Goal: Task Accomplishment & Management: Complete application form

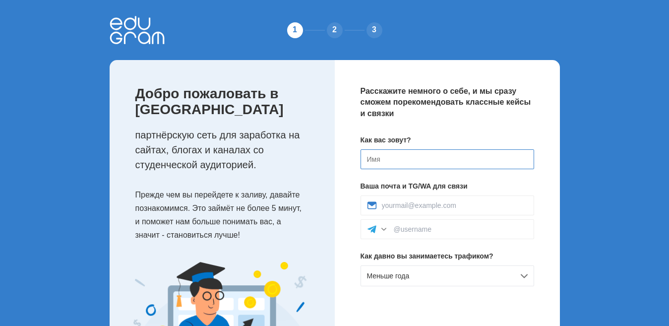
click at [490, 167] on input at bounding box center [448, 159] width 174 height 20
type input "m"
type input "[PERSON_NAME]"
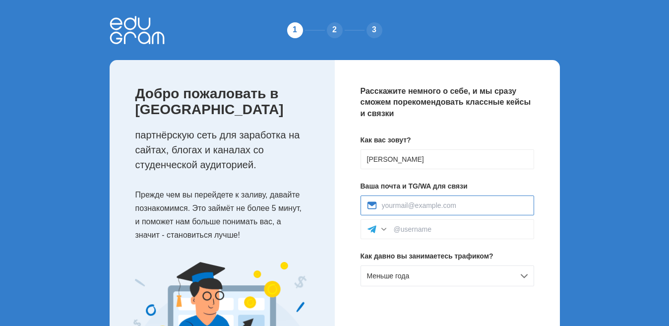
click at [455, 208] on input at bounding box center [455, 205] width 146 height 8
type input "investor3105@gmail.com"
click at [451, 233] on input at bounding box center [461, 229] width 134 height 8
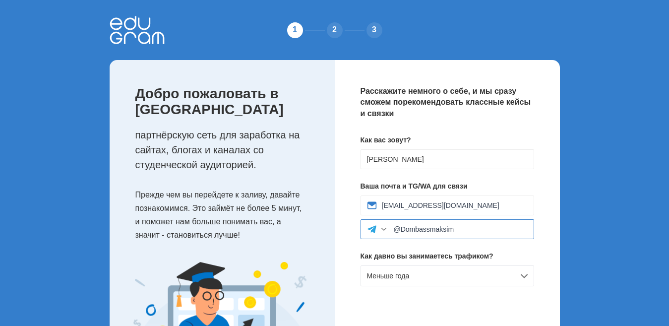
scroll to position [80, 0]
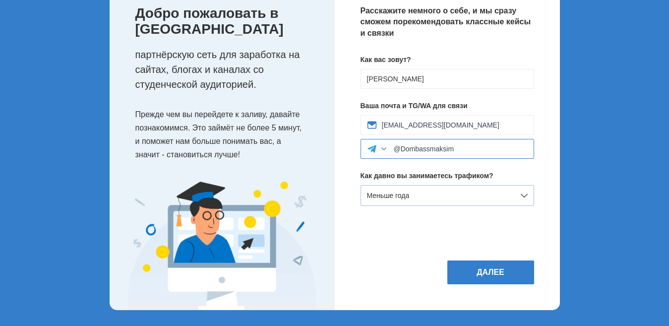
type input "@Dombassmaksim"
click at [443, 199] on div "Меньше года" at bounding box center [448, 195] width 174 height 21
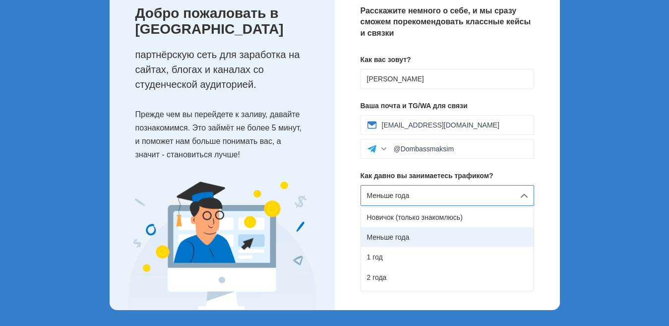
click at [438, 240] on div "Меньше года" at bounding box center [447, 237] width 173 height 20
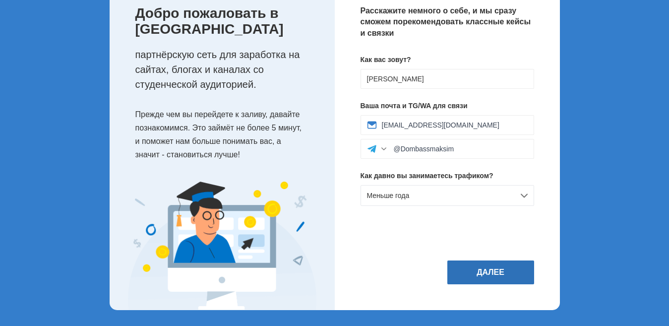
click at [493, 266] on button "Далее" at bounding box center [490, 272] width 87 height 24
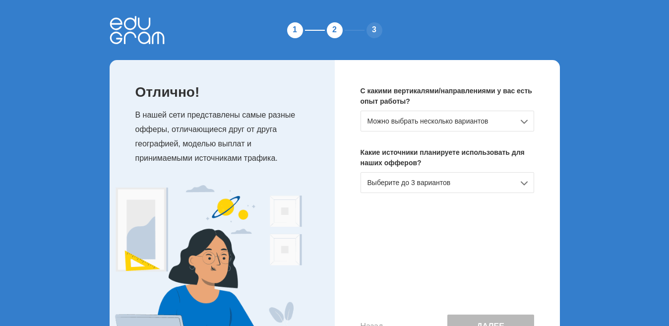
click at [525, 123] on div "Можно выбрать несколько вариантов" at bounding box center [448, 121] width 174 height 21
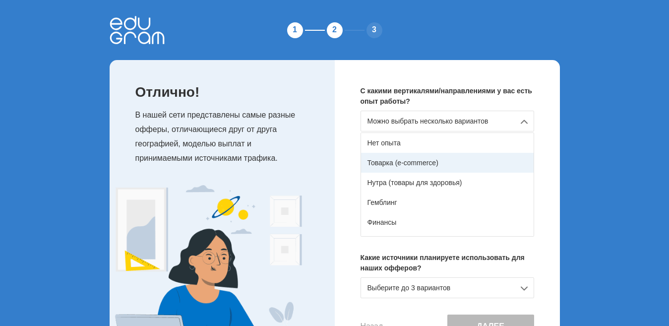
click at [462, 163] on div "Товарка (e-commerce)" at bounding box center [447, 163] width 173 height 20
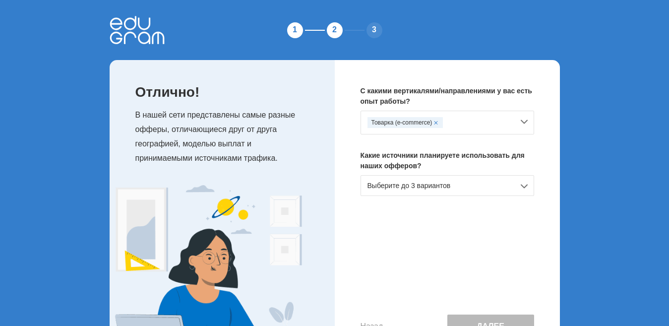
click at [460, 187] on div "Выберите до 3 вариантов" at bounding box center [448, 185] width 174 height 21
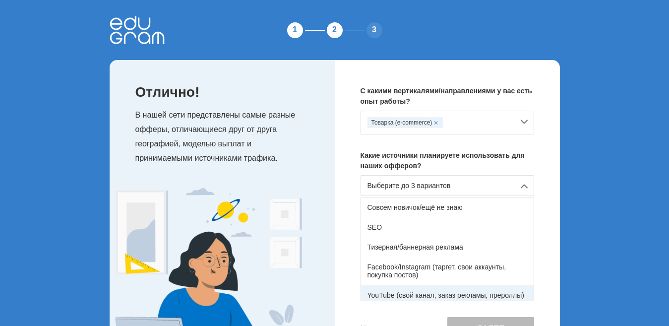
click at [489, 295] on div "YouTube (свой канал, заказ рекламы, прероллы)" at bounding box center [447, 295] width 173 height 20
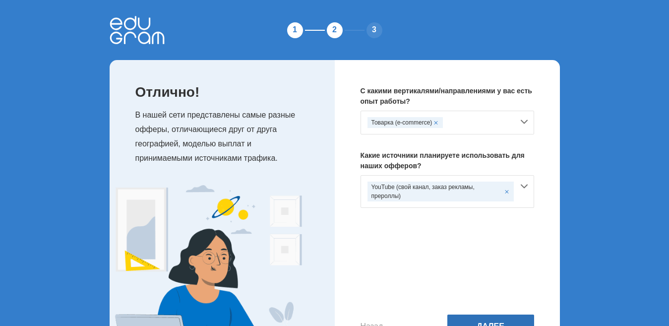
click at [482, 315] on button "Далее" at bounding box center [490, 326] width 87 height 24
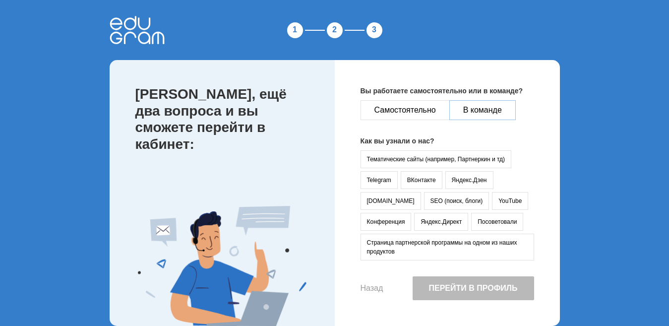
click at [483, 114] on button "В команде" at bounding box center [482, 110] width 66 height 20
click at [492, 197] on button "YouTube" at bounding box center [510, 201] width 36 height 18
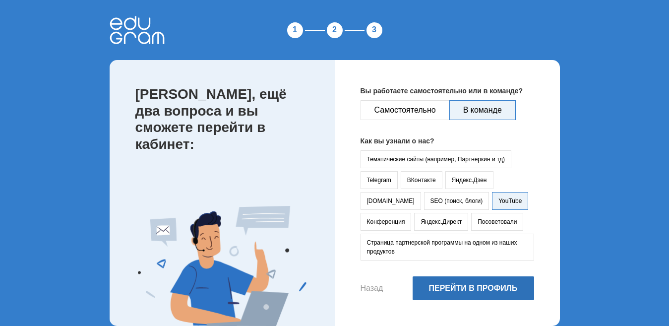
click at [473, 283] on button "Перейти в профиль" at bounding box center [474, 288] width 122 height 24
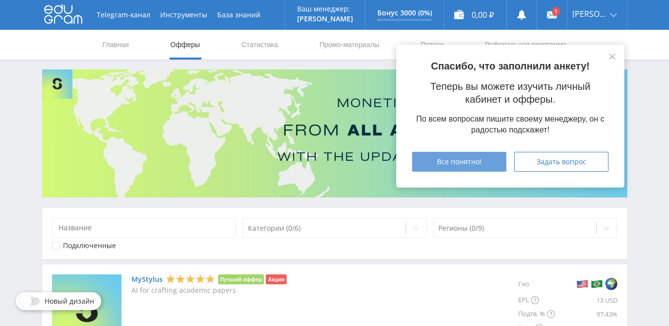
click at [451, 168] on button "Все понятно!" at bounding box center [459, 162] width 94 height 20
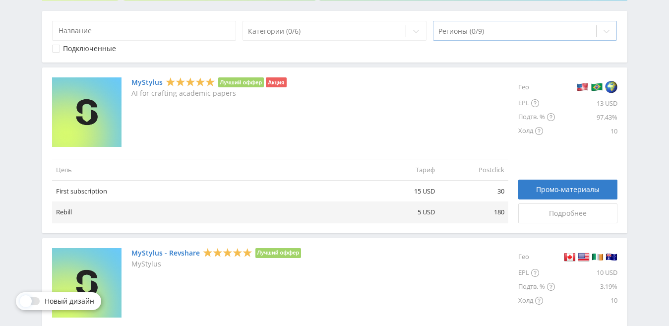
scroll to position [198, 0]
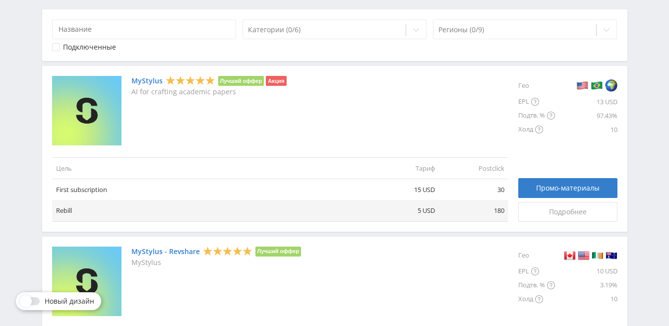
click at [145, 79] on link "MyStylus" at bounding box center [146, 81] width 31 height 8
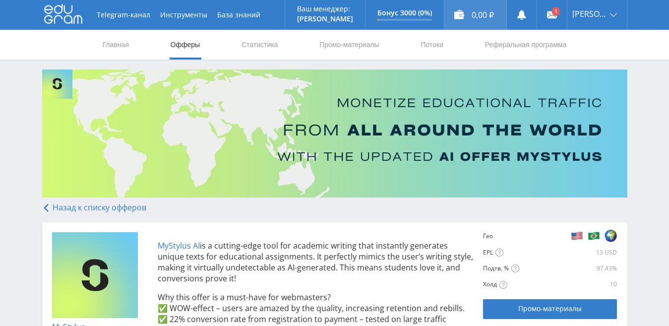
click at [496, 16] on div "0,00 ₽" at bounding box center [475, 15] width 62 height 30
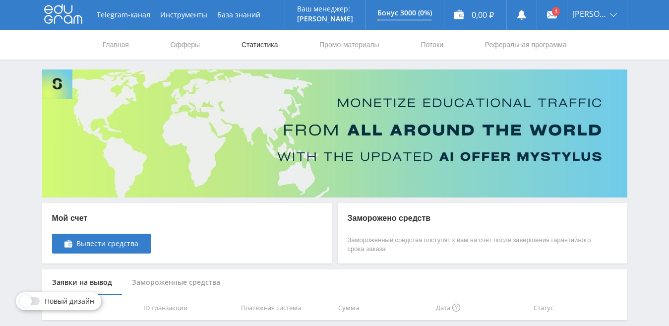
click at [263, 46] on link "Статистика" at bounding box center [260, 45] width 39 height 30
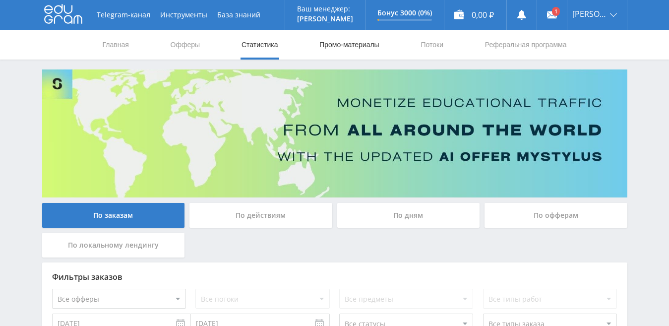
click at [350, 53] on link "Промо-материалы" at bounding box center [349, 45] width 62 height 30
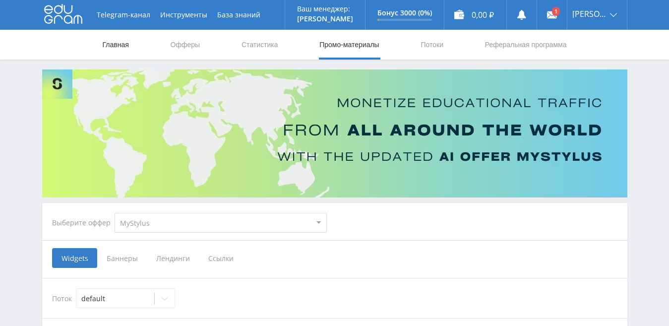
click at [123, 46] on link "Главная" at bounding box center [116, 45] width 28 height 30
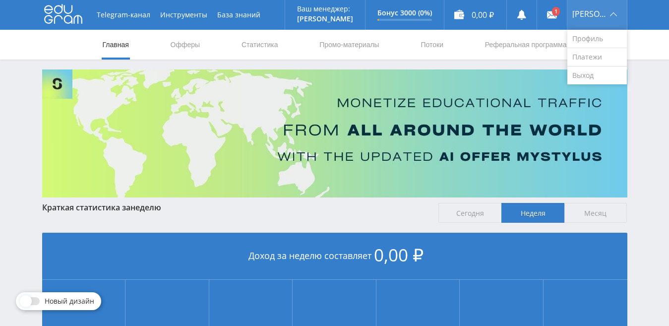
click at [589, 16] on span "[PERSON_NAME]" at bounding box center [589, 14] width 35 height 8
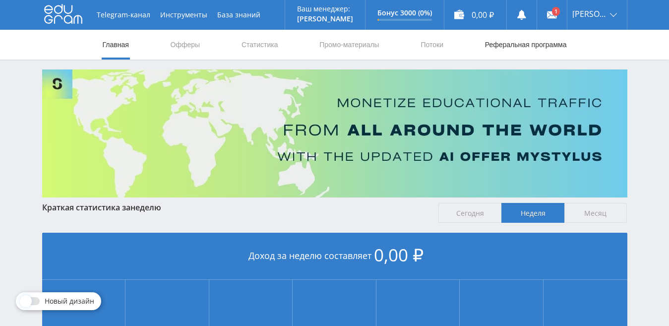
click at [549, 47] on link "Реферальная программа" at bounding box center [526, 45] width 84 height 30
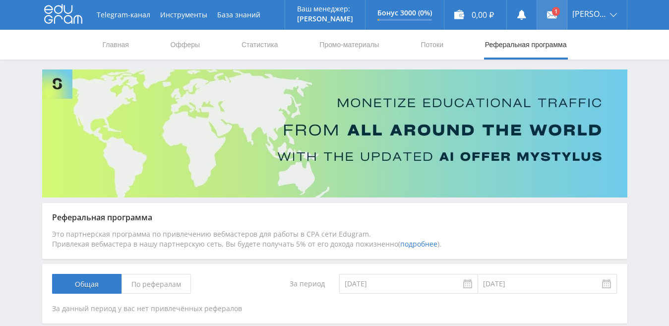
click at [545, 8] on link at bounding box center [552, 15] width 30 height 30
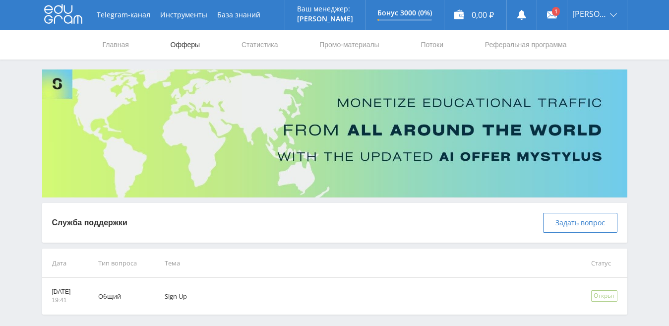
click at [191, 45] on link "Офферы" at bounding box center [186, 45] width 32 height 30
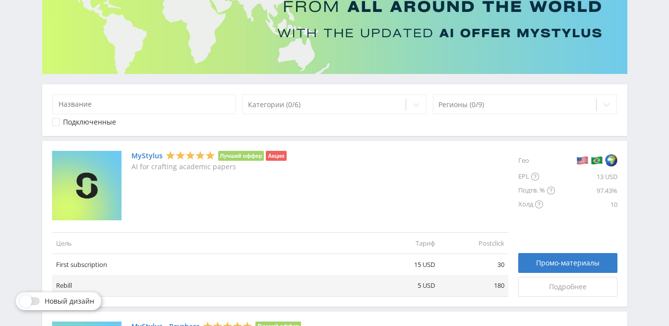
scroll to position [198, 0]
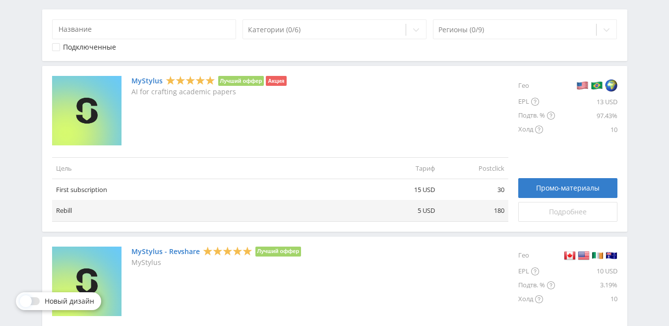
click at [553, 210] on span "Подробнее" at bounding box center [568, 212] width 38 height 8
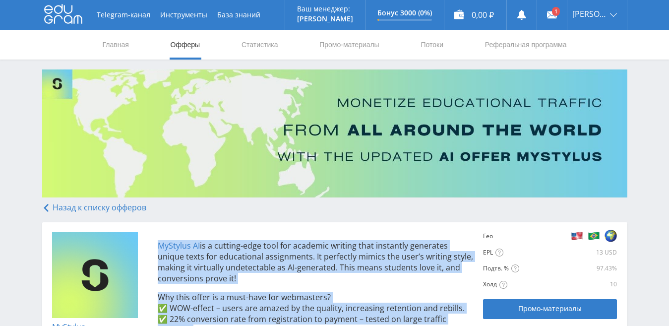
drag, startPoint x: 463, startPoint y: 165, endPoint x: 157, endPoint y: 246, distance: 316.5
copy div "MyStylus AI is a cutting-edge tool for academic writing that instantly generate…"
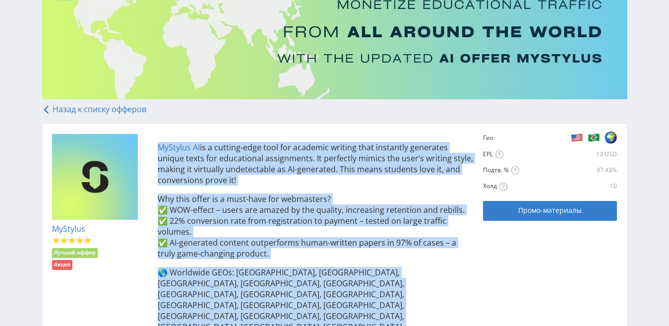
scroll to position [198, 0]
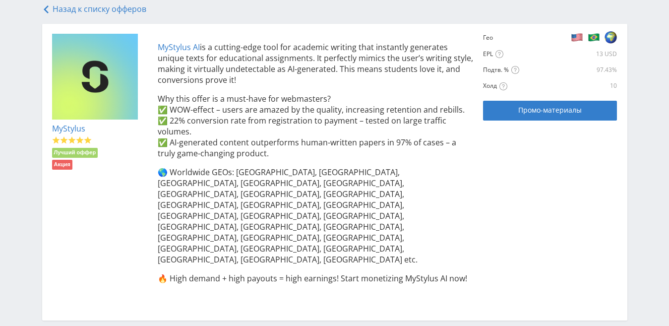
click at [660, 139] on div "Telegram-канал Инструменты База знаний Ваш менеджер: Alex Alex Online @edugram_…" at bounding box center [334, 125] width 669 height 646
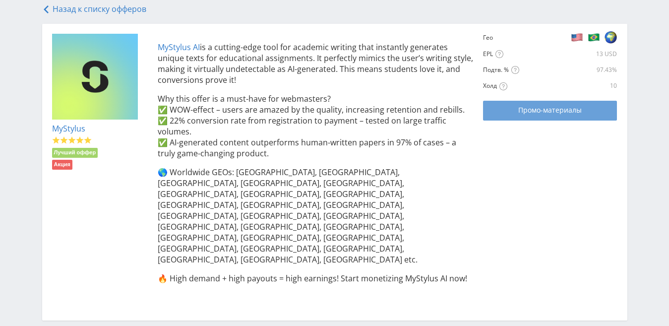
click at [597, 117] on link "Промо-материалы" at bounding box center [550, 111] width 134 height 20
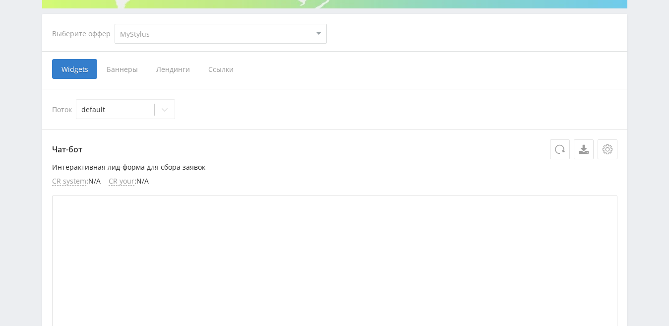
scroll to position [99, 0]
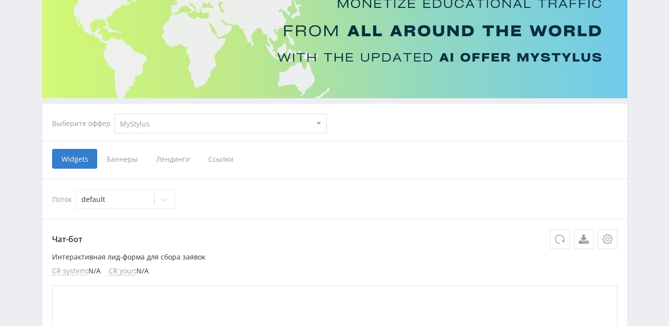
click at [134, 157] on span "Баннеры" at bounding box center [122, 159] width 50 height 20
click at [0, 0] on input "Баннеры" at bounding box center [0, 0] width 0 height 0
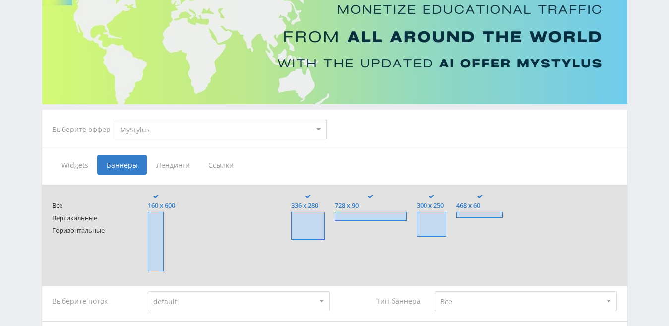
scroll to position [149, 0]
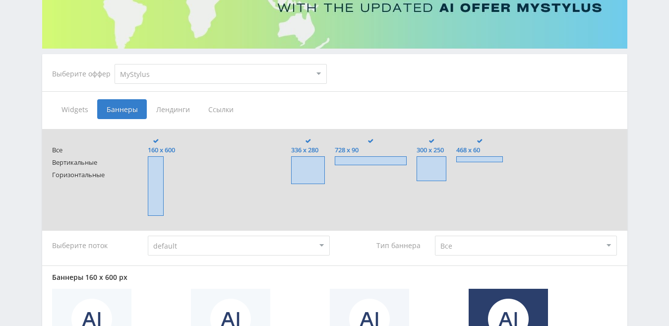
click at [174, 102] on span "Лендинги" at bounding box center [173, 109] width 52 height 20
click at [0, 0] on input "Лендинги" at bounding box center [0, 0] width 0 height 0
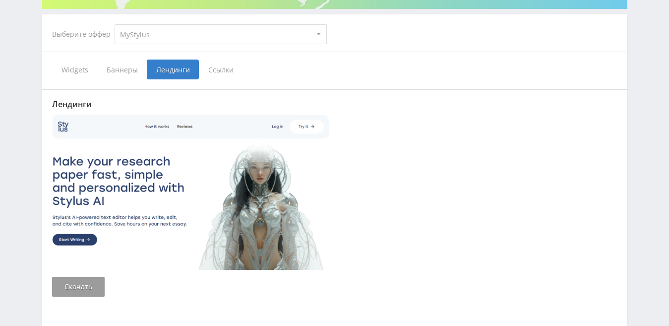
scroll to position [110, 0]
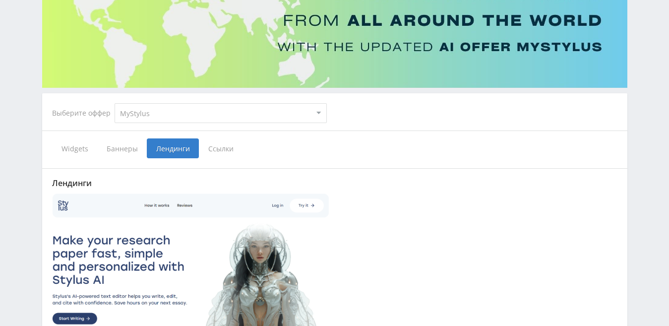
click at [222, 148] on span "Ссылки" at bounding box center [221, 148] width 44 height 20
click at [0, 0] on input "Ссылки" at bounding box center [0, 0] width 0 height 0
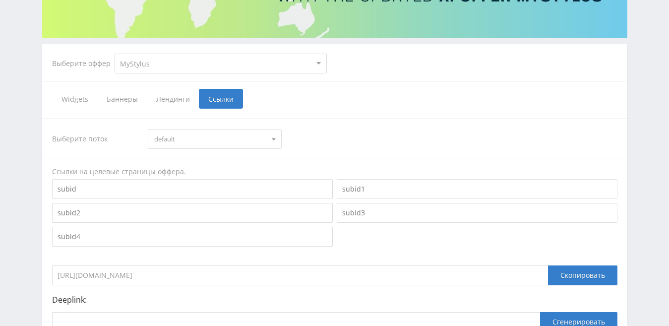
scroll to position [270, 0]
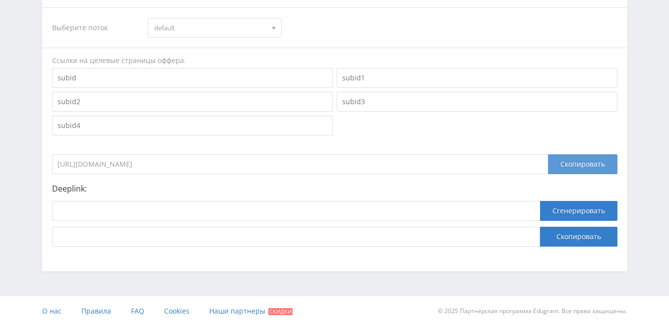
click at [592, 165] on div "Скопировать" at bounding box center [582, 164] width 69 height 20
click at [590, 165] on div "Скопировать" at bounding box center [582, 164] width 69 height 20
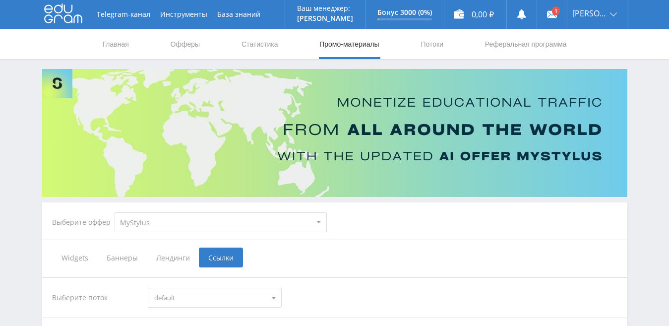
scroll to position [0, 0]
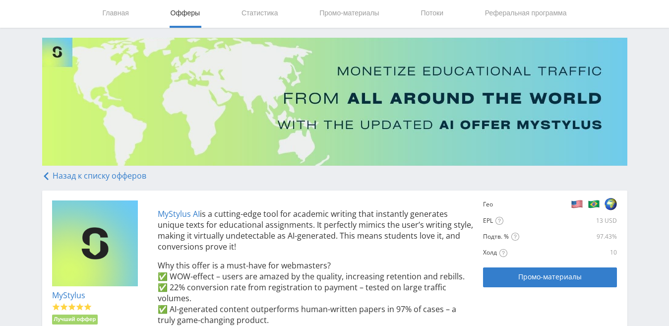
scroll to position [50, 0]
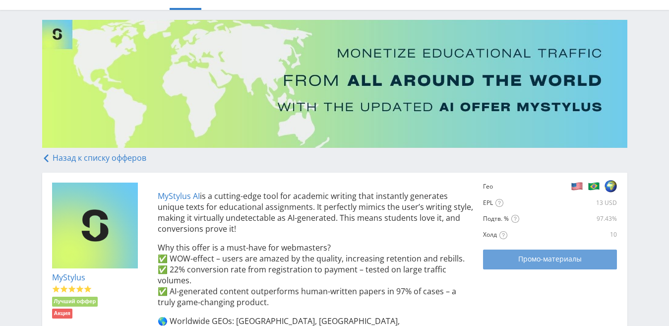
click at [536, 262] on span "Промо-материалы" at bounding box center [549, 259] width 63 height 8
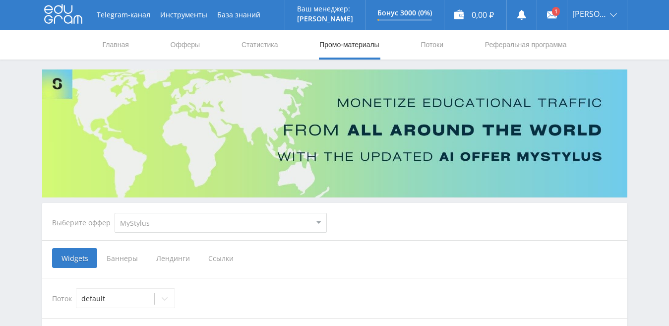
scroll to position [198, 0]
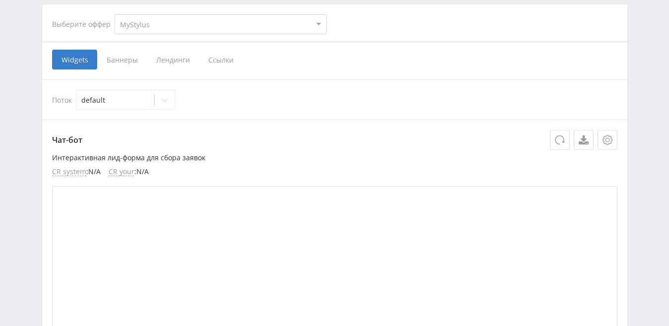
click at [217, 58] on span "Ссылки" at bounding box center [221, 60] width 44 height 20
click at [0, 0] on input "Ссылки" at bounding box center [0, 0] width 0 height 0
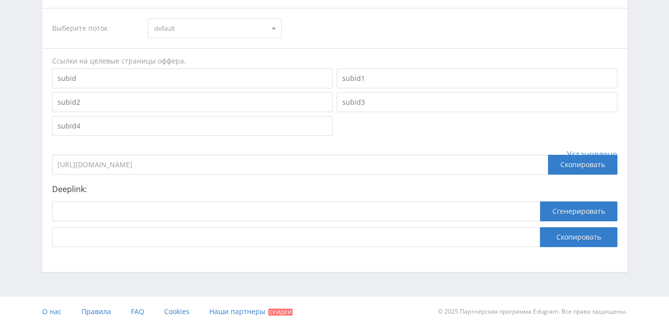
scroll to position [270, 0]
click at [569, 203] on button "Сгенерировать" at bounding box center [578, 211] width 77 height 20
click at [570, 236] on button "Скопировать" at bounding box center [578, 237] width 77 height 20
click at [571, 164] on div "Скопировать" at bounding box center [582, 164] width 69 height 20
click at [181, 217] on input at bounding box center [296, 211] width 488 height 20
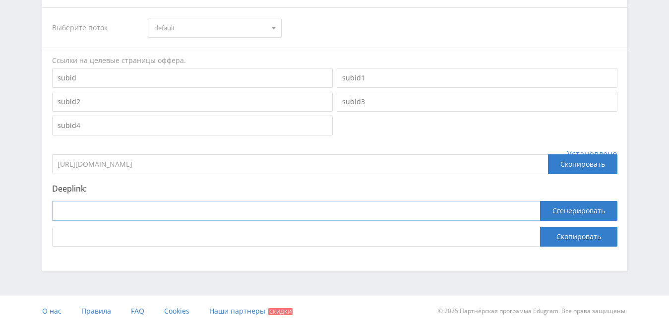
paste input "https://eduforms.org/?rid=7b248d6d11646bb6"
type input "https://eduforms.org/?rid=7b248d6d11646bb6"
click at [564, 211] on button "Сгенерировать" at bounding box center [578, 211] width 77 height 20
click at [569, 237] on button "Скопировать" at bounding box center [578, 237] width 77 height 20
click at [150, 214] on input "https://eduforms.org/?rid=7b248d6d11646bb6" at bounding box center [296, 211] width 488 height 20
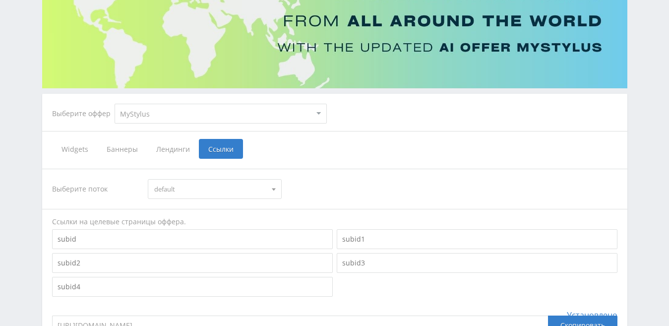
scroll to position [248, 0]
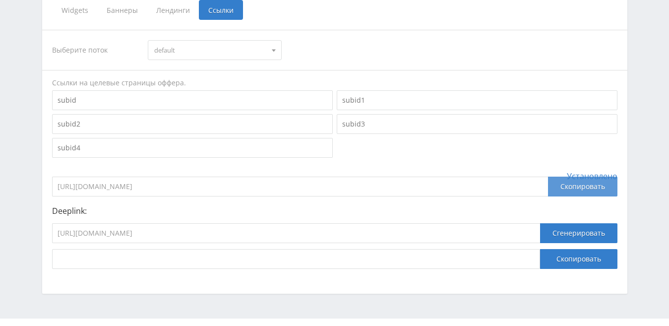
click at [589, 187] on div "Скопировать" at bounding box center [582, 187] width 69 height 20
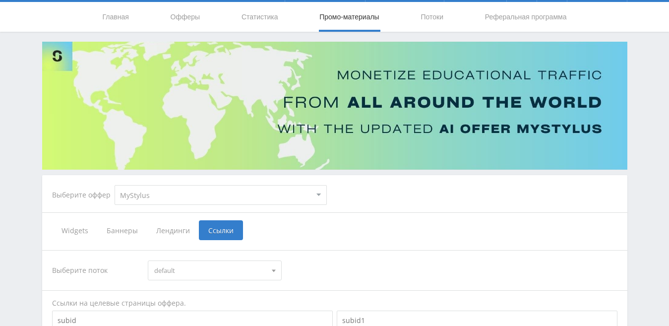
scroll to position [0, 0]
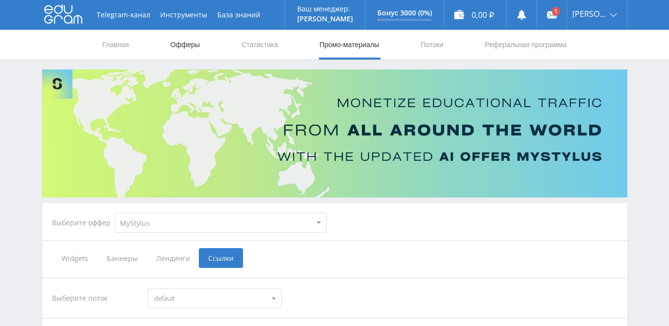
click at [193, 49] on link "Офферы" at bounding box center [186, 45] width 32 height 30
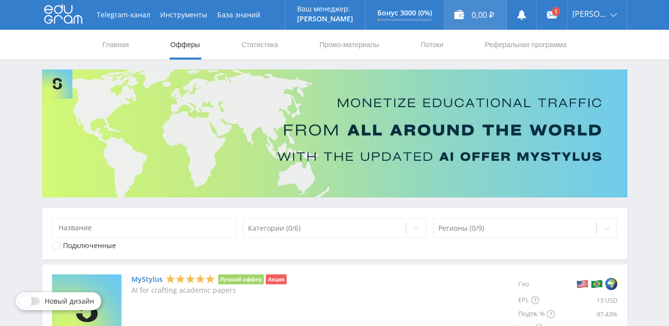
click at [505, 21] on div "0,00 ₽" at bounding box center [475, 15] width 62 height 30
